Goal: Check status: Check status

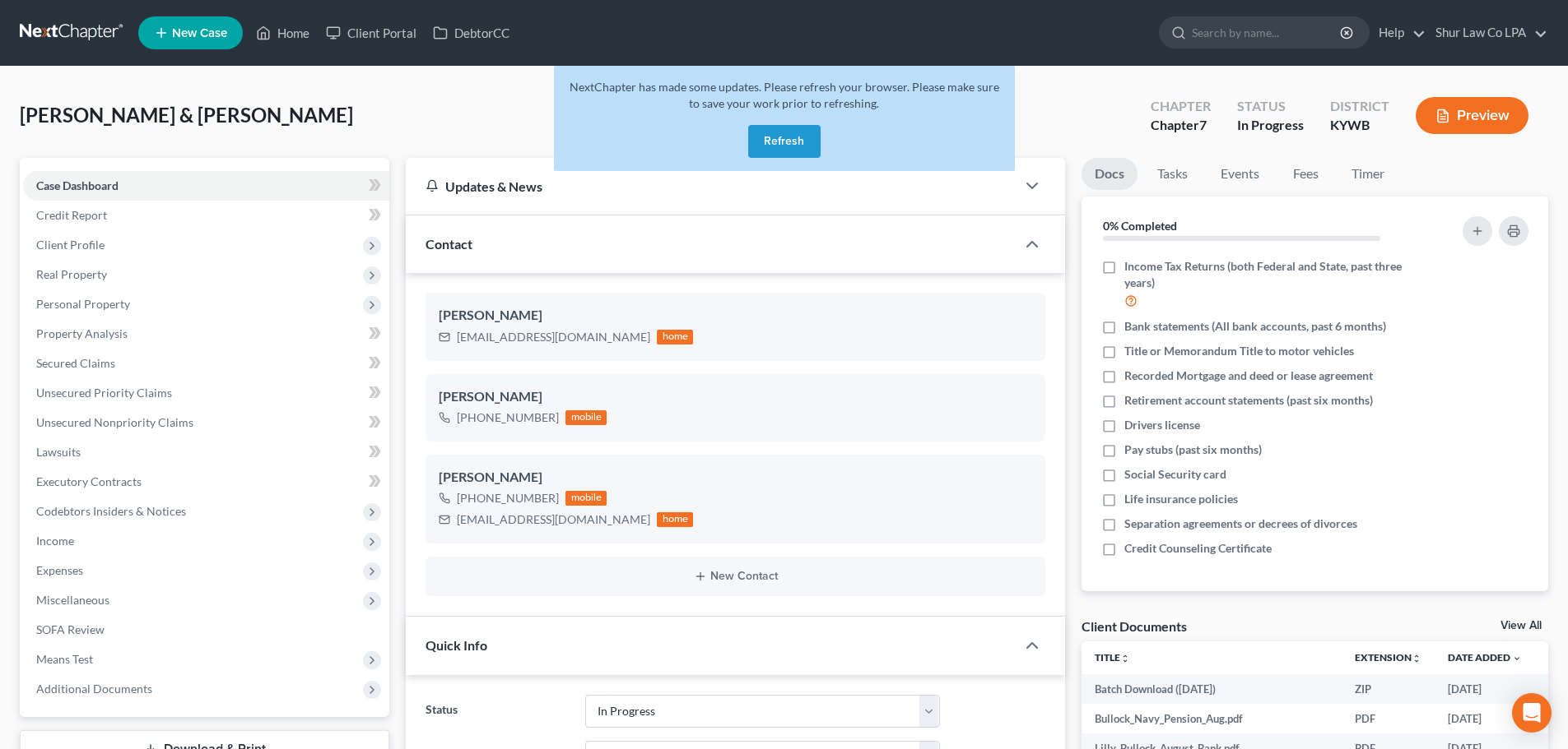
select select "3"
click at [780, 139] on button "Refresh" at bounding box center [784, 141] width 72 height 33
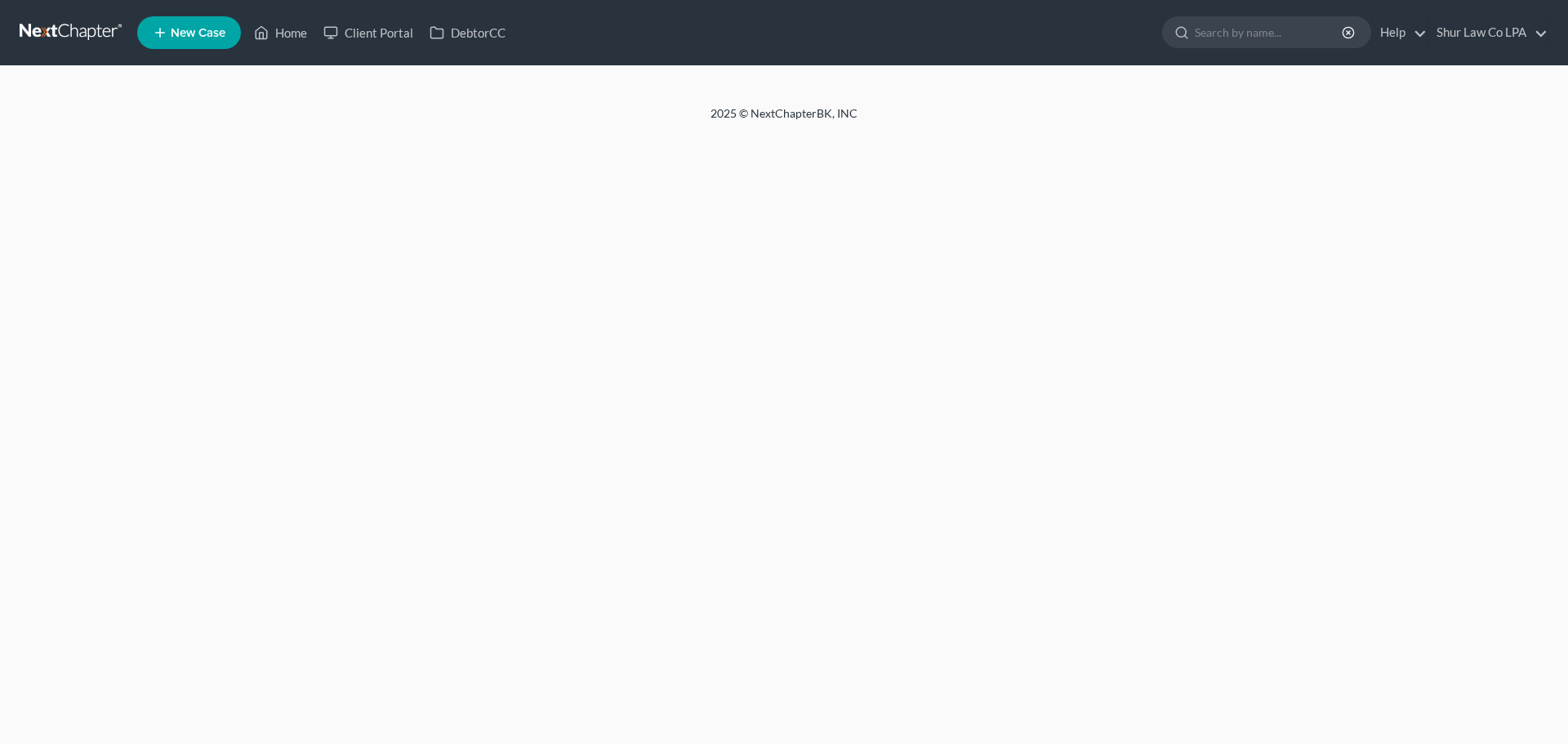
click at [91, 30] on link at bounding box center [72, 32] width 105 height 30
